Goal: Transaction & Acquisition: Purchase product/service

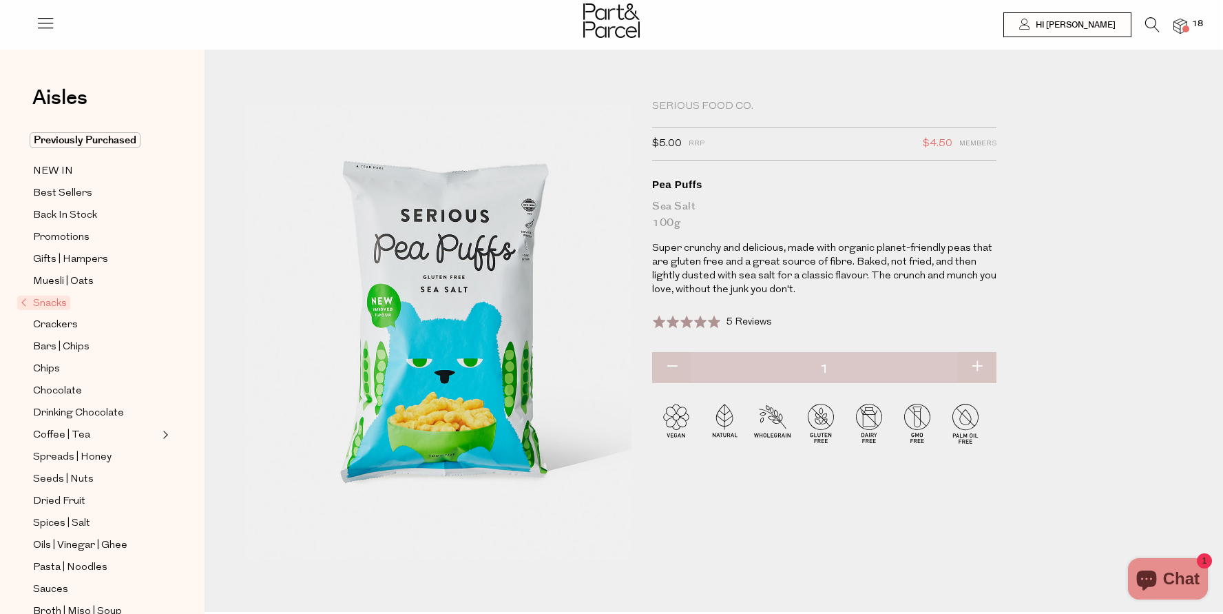
scroll to position [0, 2]
click at [1152, 25] on icon at bounding box center [1153, 24] width 14 height 15
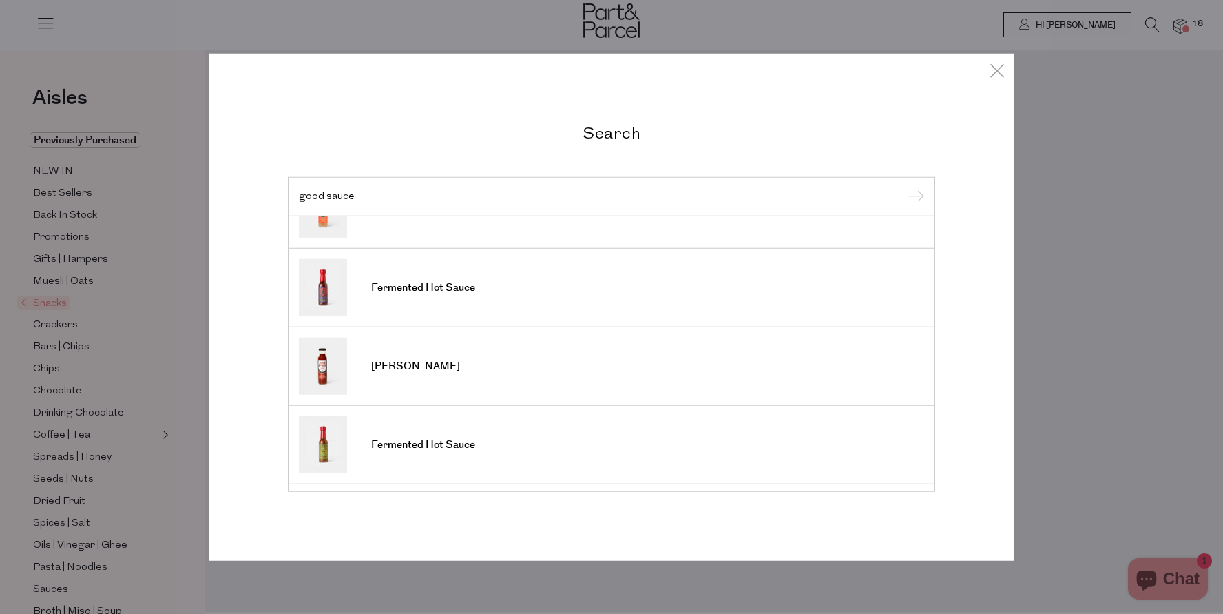
scroll to position [282, 0]
type input "good sauce"
click at [459, 364] on link "[PERSON_NAME]" at bounding box center [611, 365] width 625 height 57
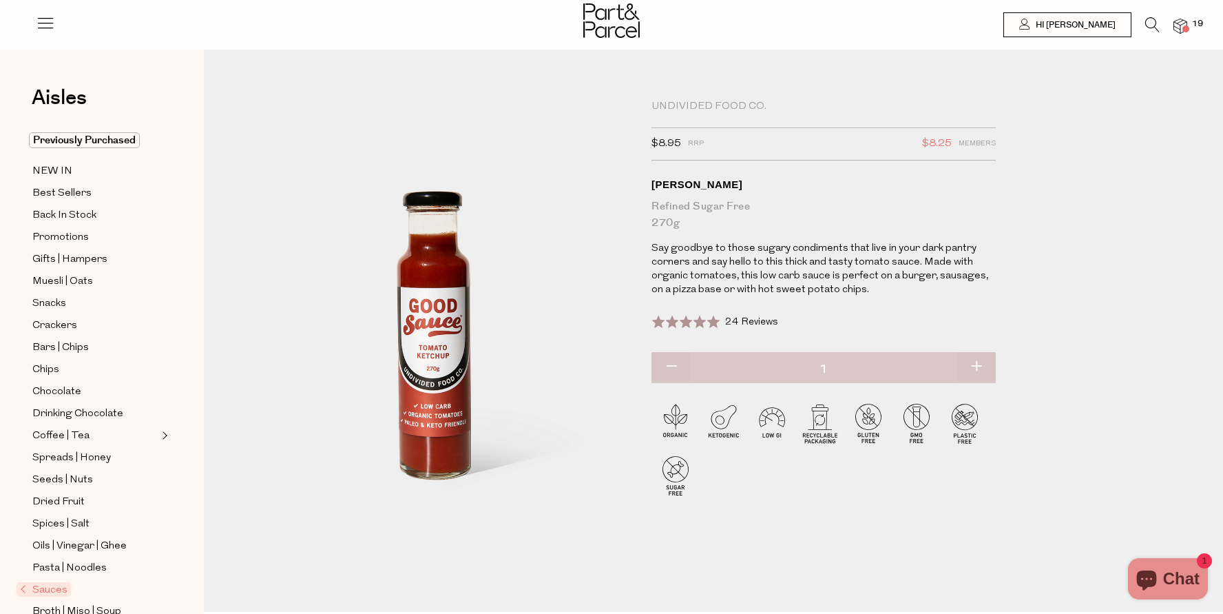
scroll to position [0, 3]
click at [1188, 17] on div at bounding box center [611, 22] width 1223 height 45
click at [1185, 23] on img at bounding box center [1181, 27] width 14 height 16
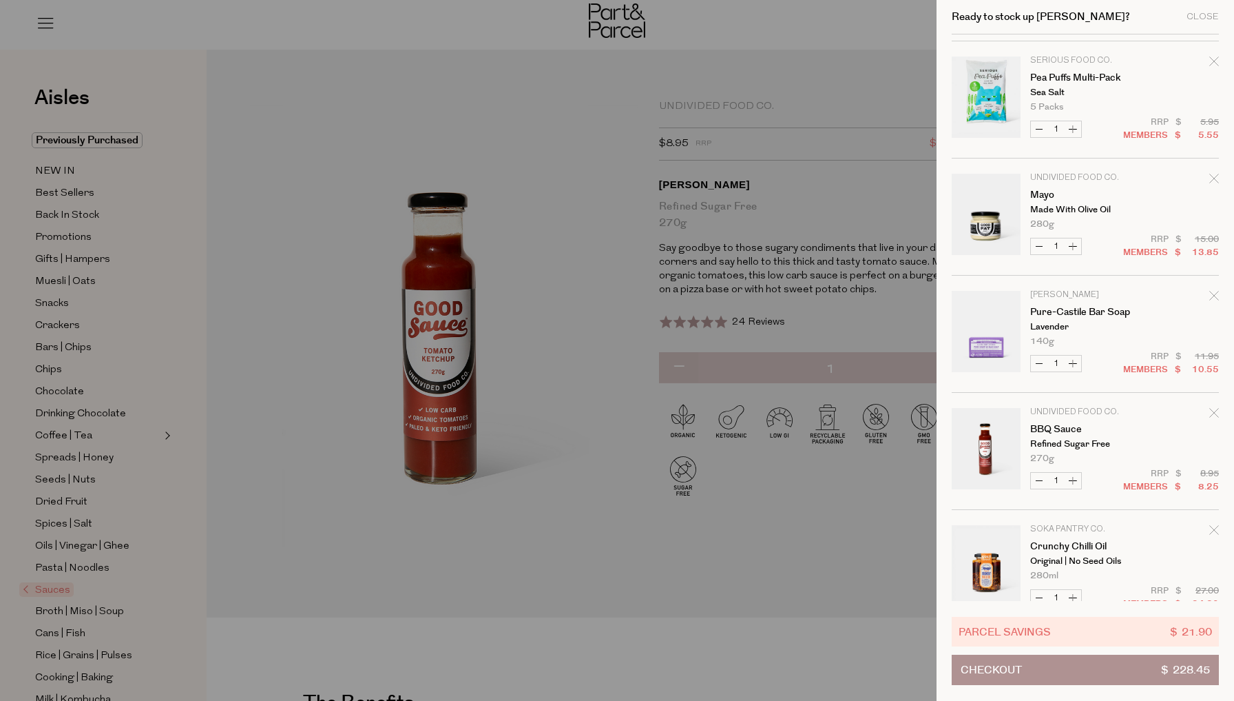
scroll to position [230, 0]
click at [1214, 292] on icon "Remove Pure-Castile Bar Soap" at bounding box center [1215, 293] width 10 height 10
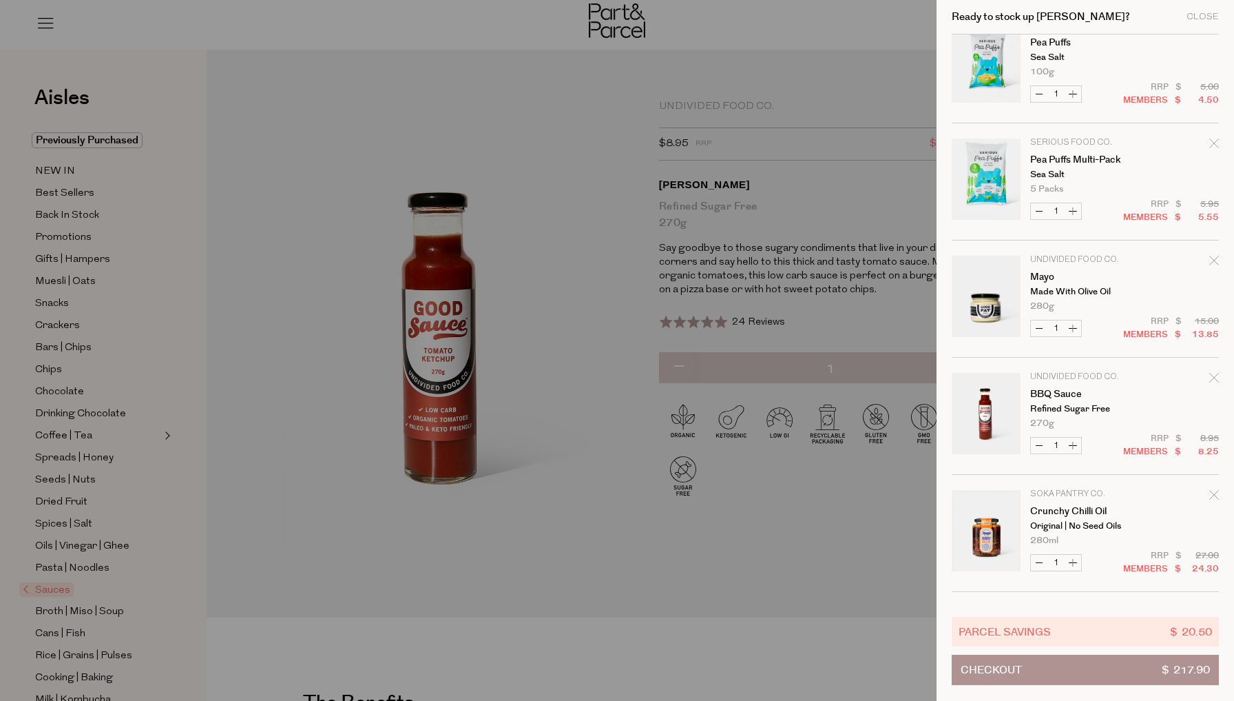
scroll to position [147, 0]
click at [1210, 378] on icon "Remove BBQ Sauce" at bounding box center [1215, 376] width 10 height 10
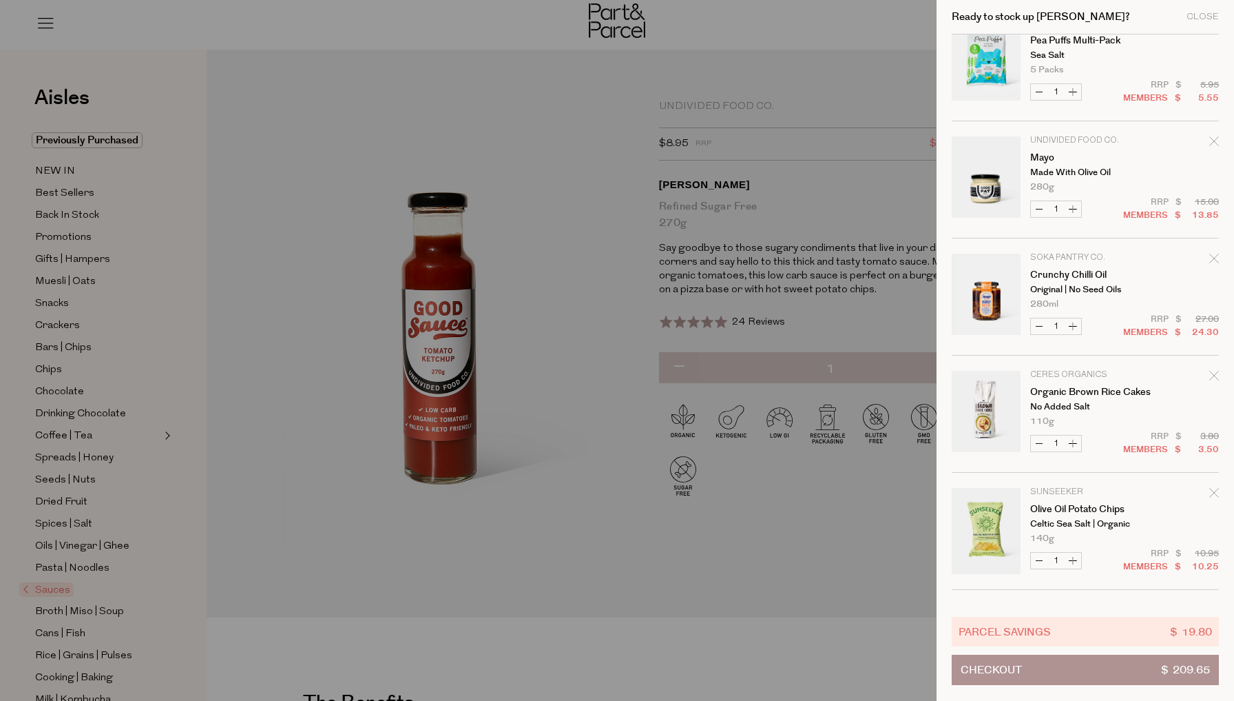
scroll to position [266, 0]
click at [1076, 445] on button "Increase Organic Brown Rice Cakes" at bounding box center [1073, 442] width 17 height 16
type input "2"
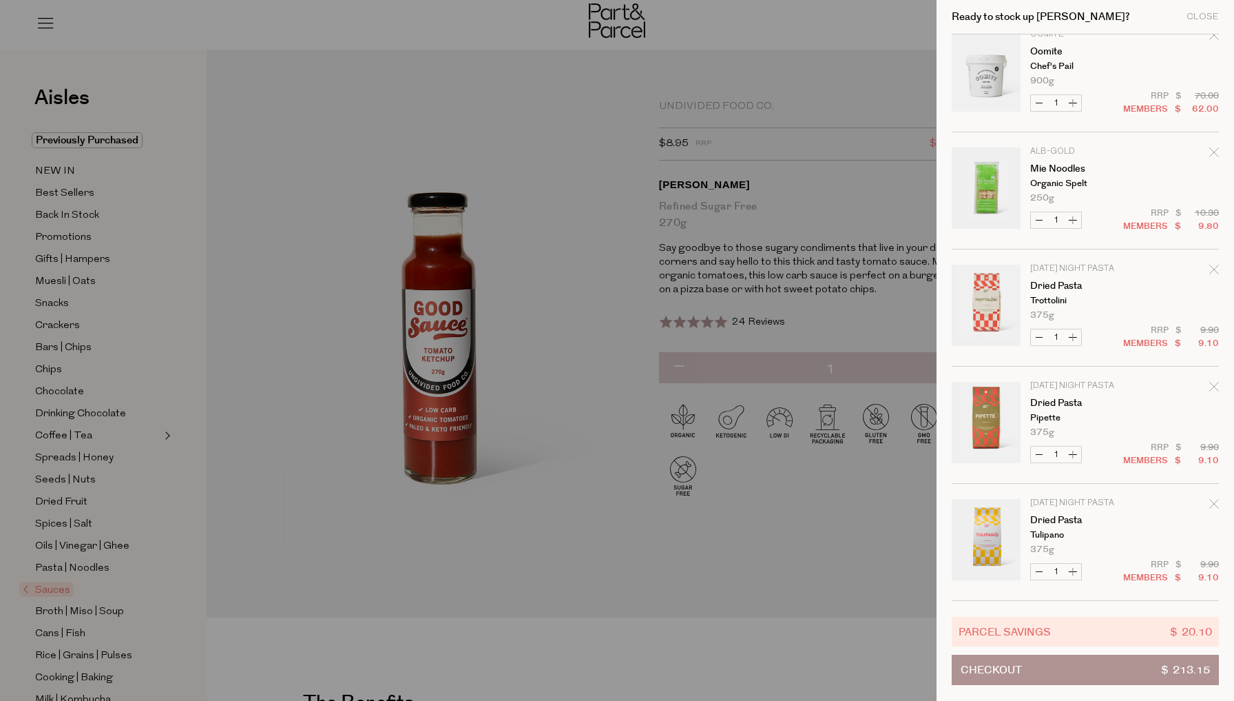
scroll to position [1424, 0]
click at [402, 298] on div at bounding box center [617, 350] width 1234 height 701
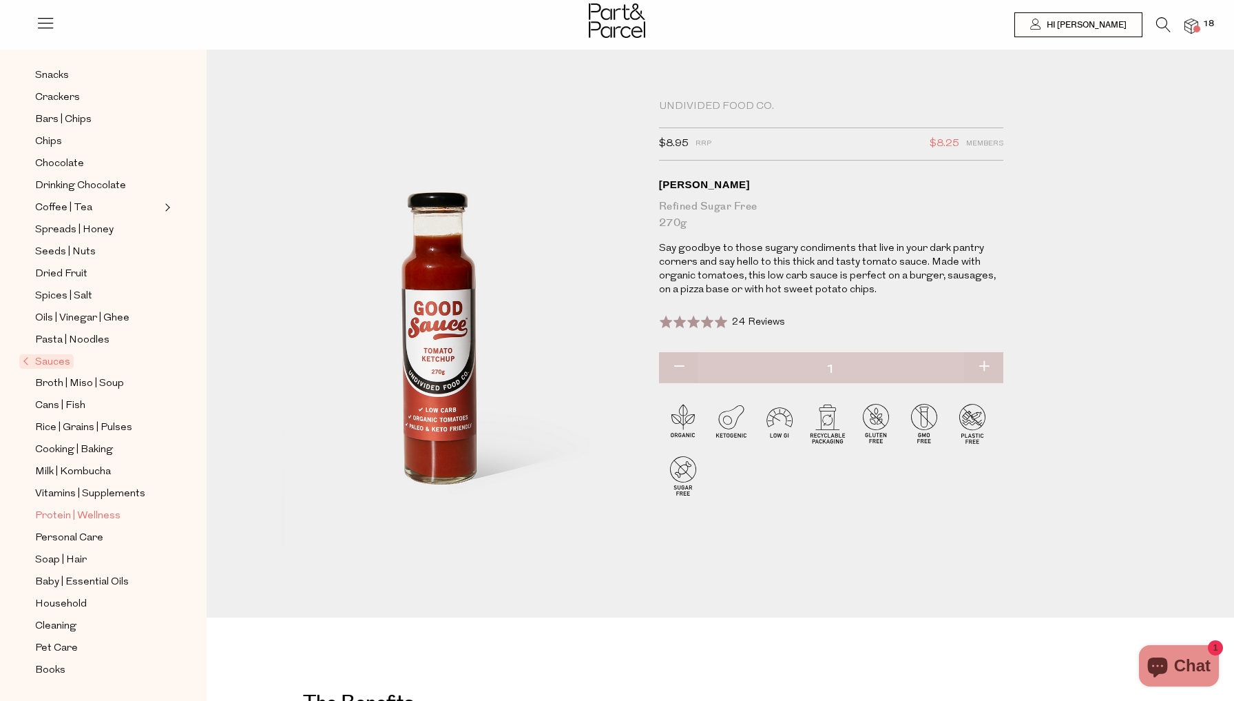
scroll to position [228, 0]
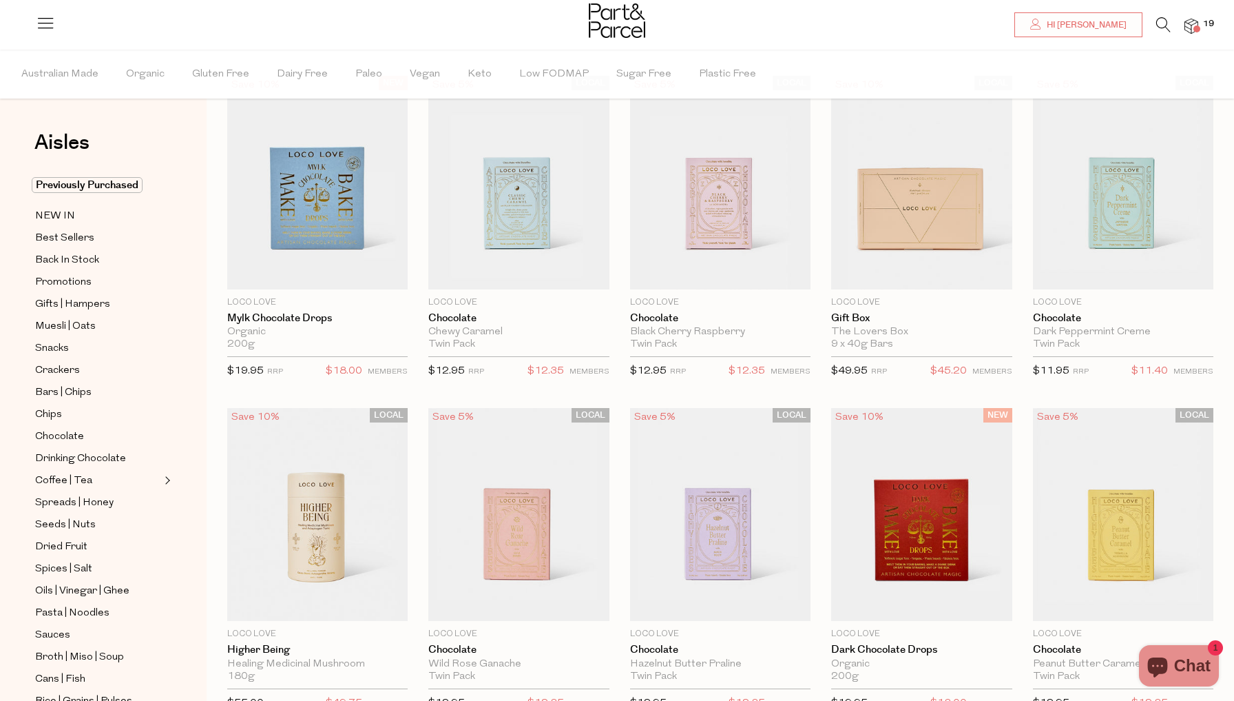
scroll to position [78, 0]
